Goal: Transaction & Acquisition: Purchase product/service

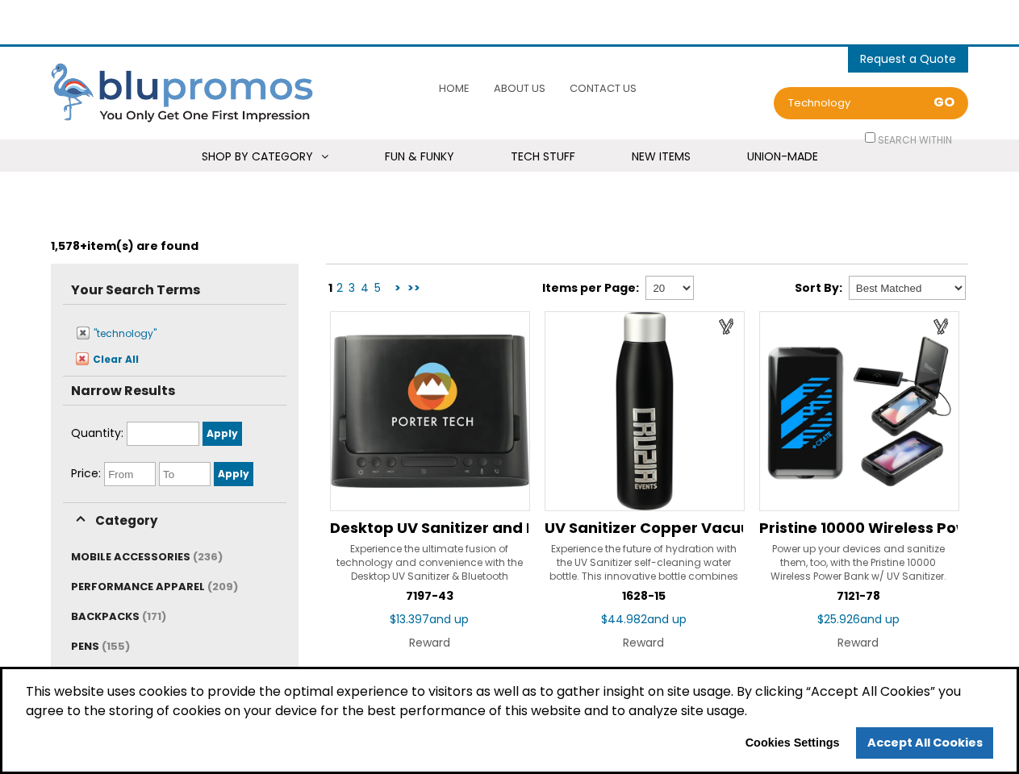
select select "Language Translate Widget"
click at [908, 59] on span "0 items - Cart" at bounding box center [908, 61] width 96 height 20
click at [0, 0] on h4 "You have no products in your shopping cart." at bounding box center [0, 0] width 0 height 0
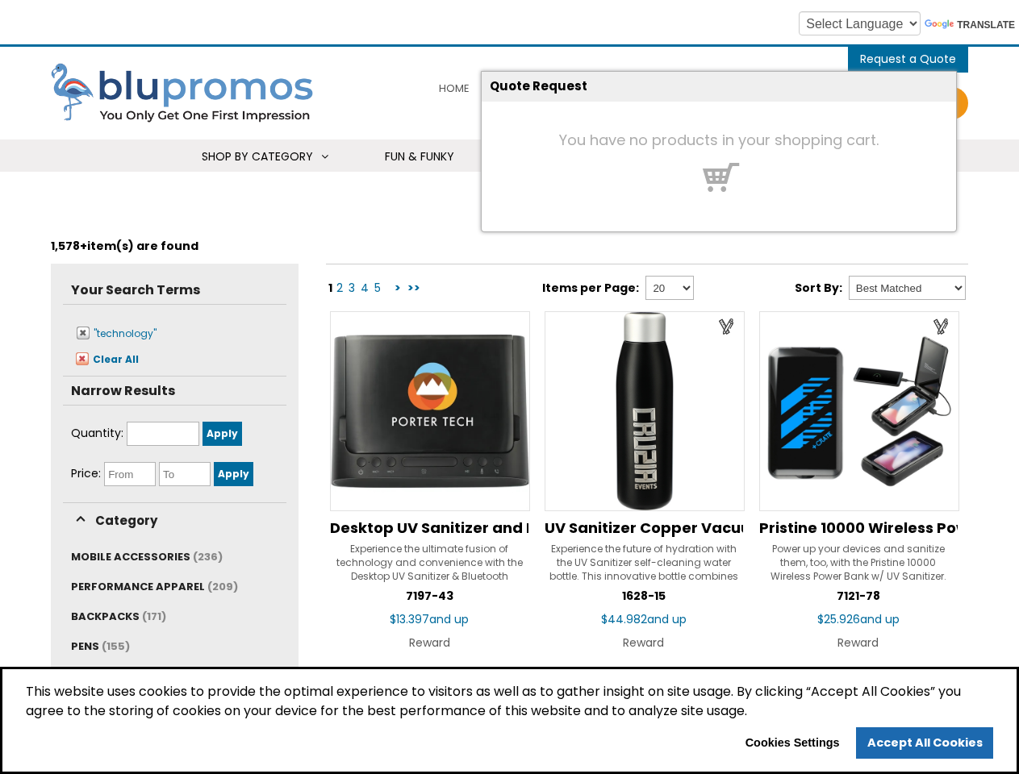
click at [264, 156] on span "Shop By Category" at bounding box center [257, 156] width 111 height 16
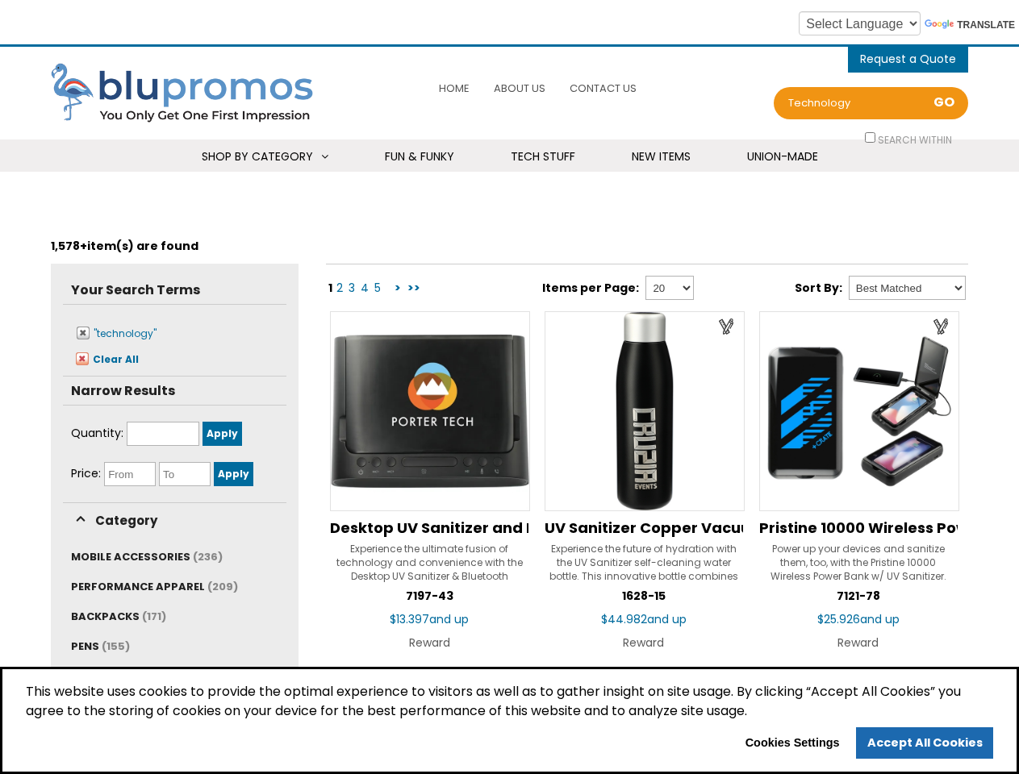
click at [0, 0] on li "Technology USB Flash Drives 8GB 4GB 2GB USB-C Power Banks 6000 mAh 3000 mAh 200…" at bounding box center [0, 0] width 0 height 0
click at [0, 0] on link "Toys & Novelties" at bounding box center [0, 0] width 0 height 0
click at [143, 556] on span "MOBILE ACCESSORIES" at bounding box center [130, 556] width 119 height 15
click at [150, 586] on span "PERFORMANCE APPAREL" at bounding box center [138, 586] width 134 height 15
click at [117, 616] on span "BACKPACKS" at bounding box center [105, 616] width 69 height 15
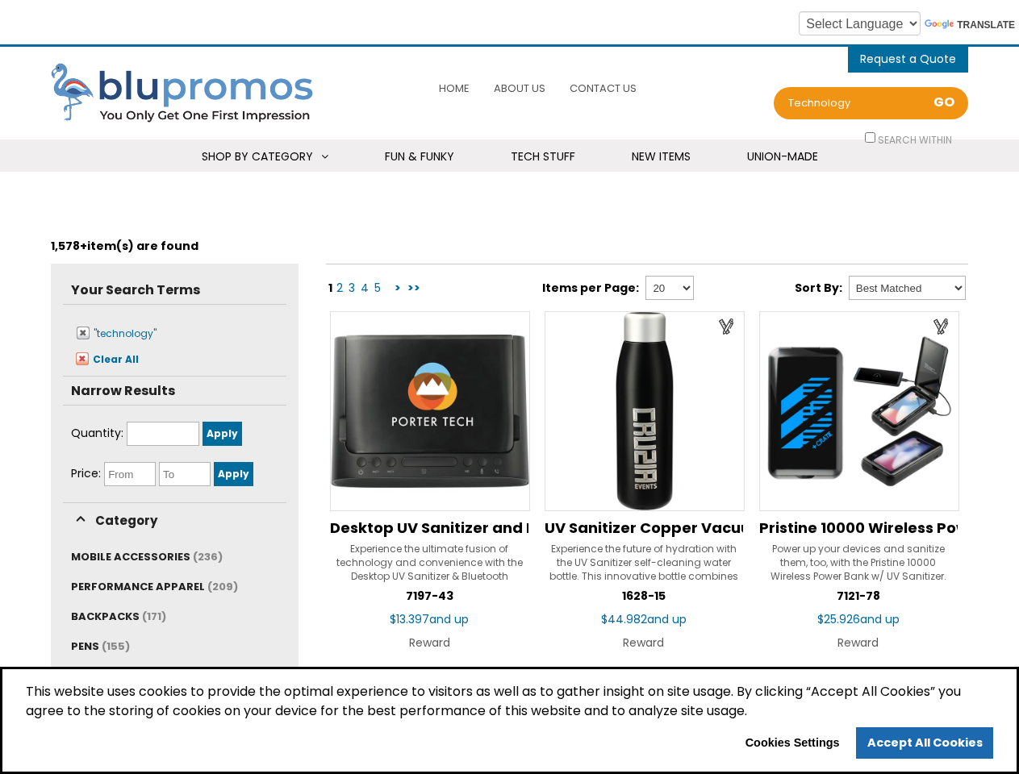
click at [102, 646] on span "(155)" at bounding box center [116, 646] width 28 height 15
click at [509, 721] on span "This website uses cookies to provide the optimal experience to visitors as well…" at bounding box center [509, 704] width 967 height 45
